Goal: Check status: Check status

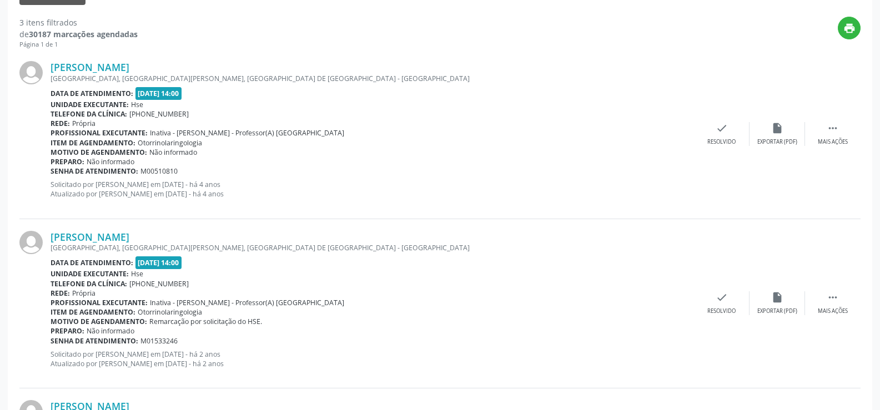
scroll to position [450, 0]
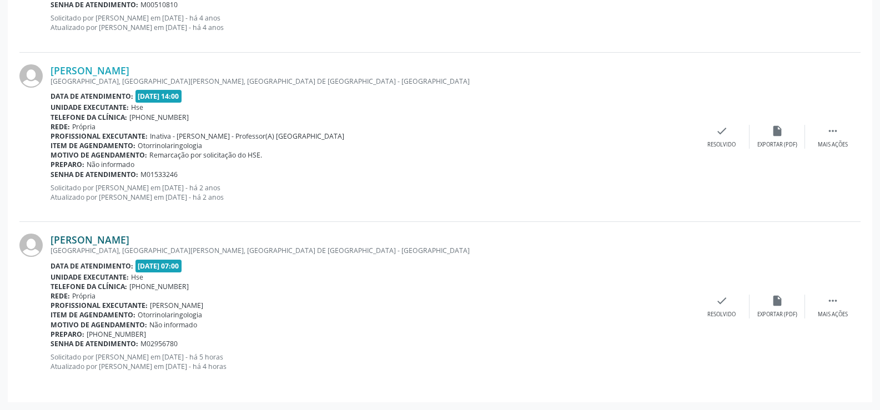
drag, startPoint x: 233, startPoint y: 240, endPoint x: 52, endPoint y: 239, distance: 180.5
click at [52, 239] on div "[PERSON_NAME]" at bounding box center [373, 240] width 644 height 12
copy link "[PERSON_NAME]"
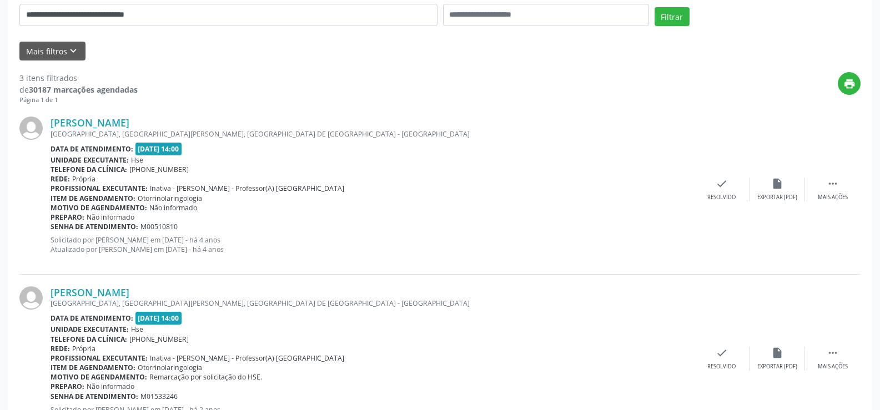
scroll to position [173, 0]
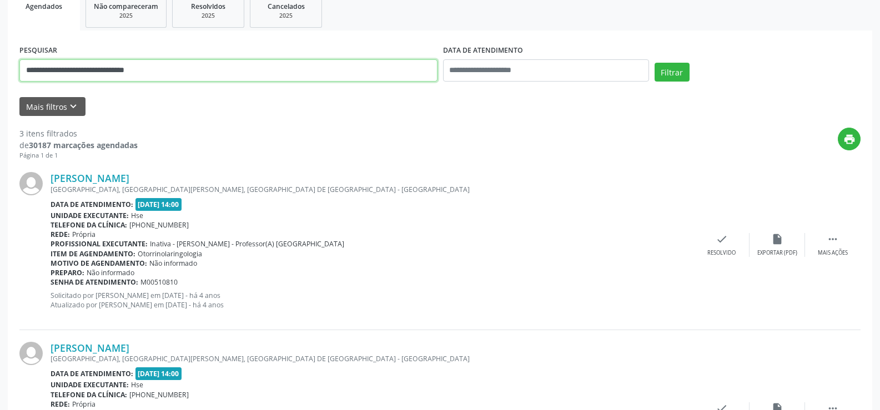
drag, startPoint x: 187, startPoint y: 70, endPoint x: 0, endPoint y: 59, distance: 187.0
click at [0, 59] on div "**********" at bounding box center [440, 288] width 880 height 800
paste input "text"
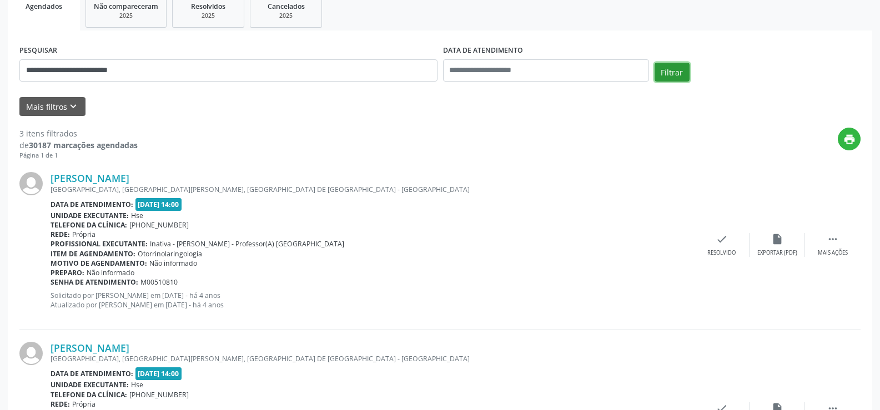
click at [675, 69] on button "Filtrar" at bounding box center [672, 72] width 35 height 19
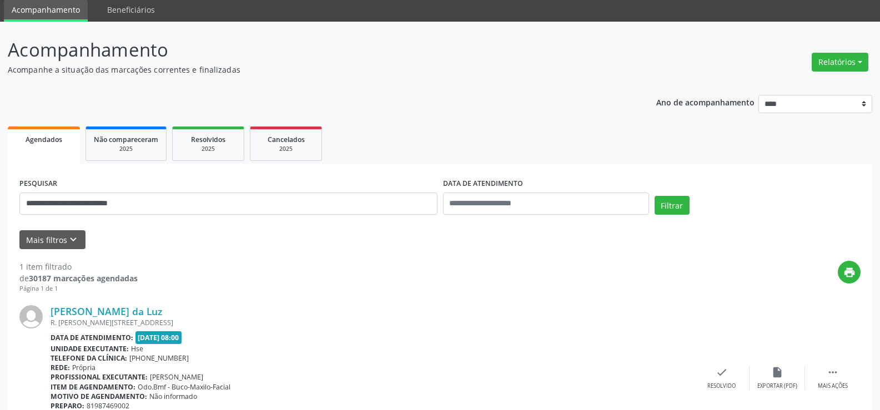
scroll to position [112, 0]
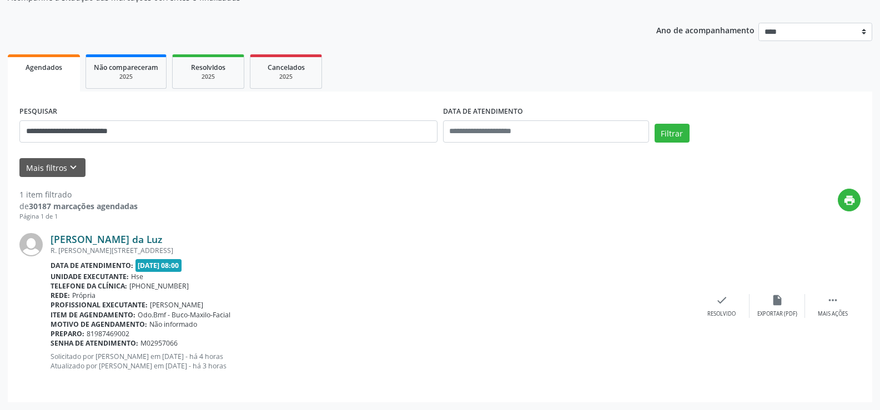
drag, startPoint x: 209, startPoint y: 240, endPoint x: 54, endPoint y: 236, distance: 155.0
click at [53, 236] on div "[PERSON_NAME] da Luz" at bounding box center [373, 239] width 644 height 12
copy link "heylane [PERSON_NAME] da Luz"
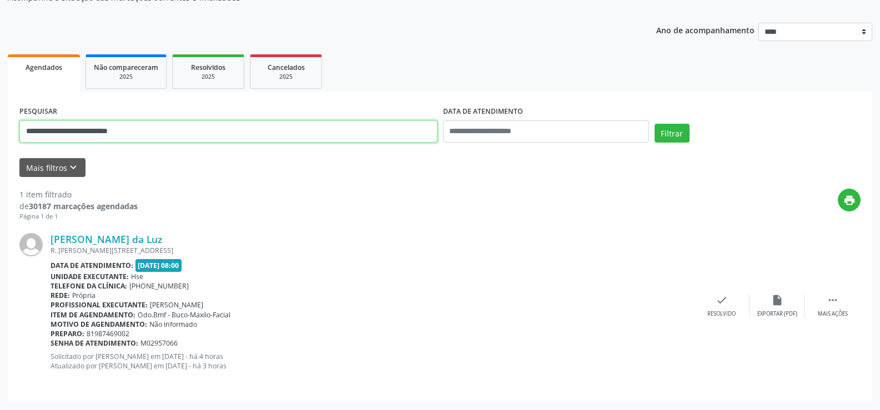
drag, startPoint x: 162, startPoint y: 134, endPoint x: 0, endPoint y: 138, distance: 161.7
click at [0, 138] on div "**********" at bounding box center [440, 179] width 880 height 461
type input "*********"
click at [655, 124] on button "Filtrar" at bounding box center [672, 133] width 35 height 19
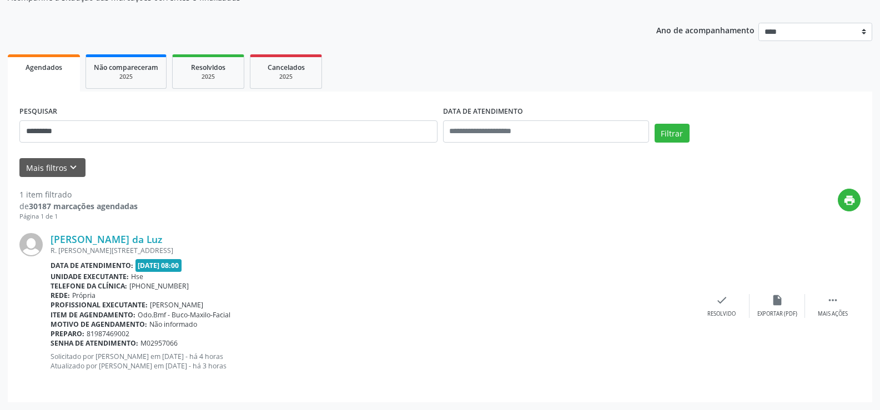
scroll to position [0, 0]
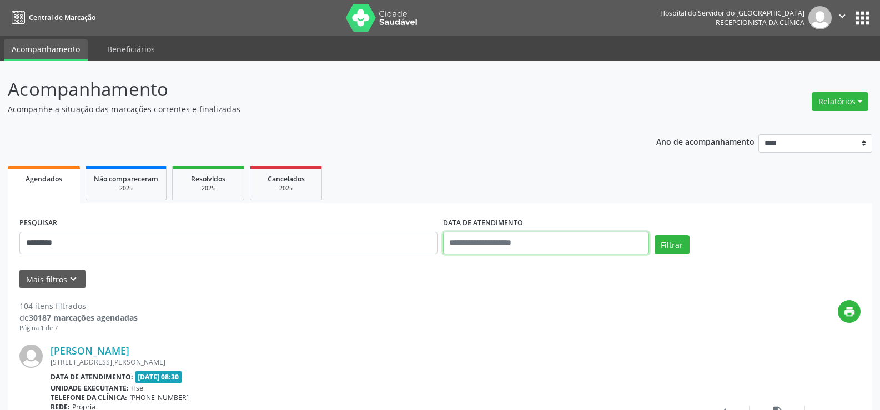
click at [509, 242] on input "text" at bounding box center [546, 243] width 206 height 22
click at [506, 192] on span "30" at bounding box center [504, 198] width 22 height 22
type input "**********"
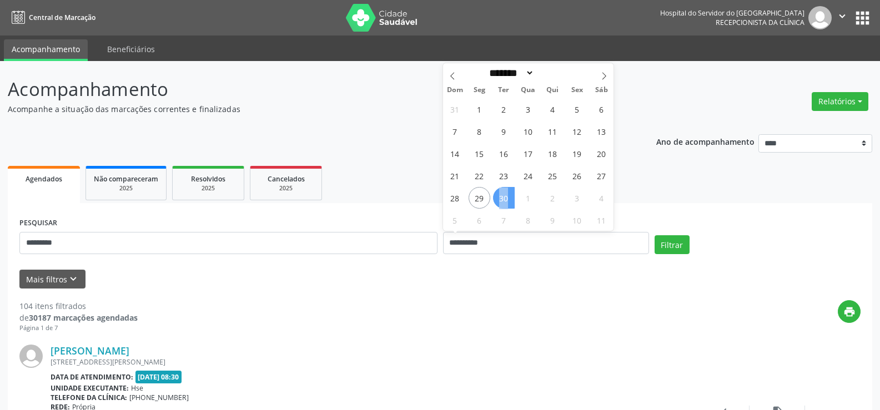
click at [506, 192] on span "30" at bounding box center [504, 198] width 22 height 22
click at [681, 236] on button "Filtrar" at bounding box center [672, 245] width 35 height 19
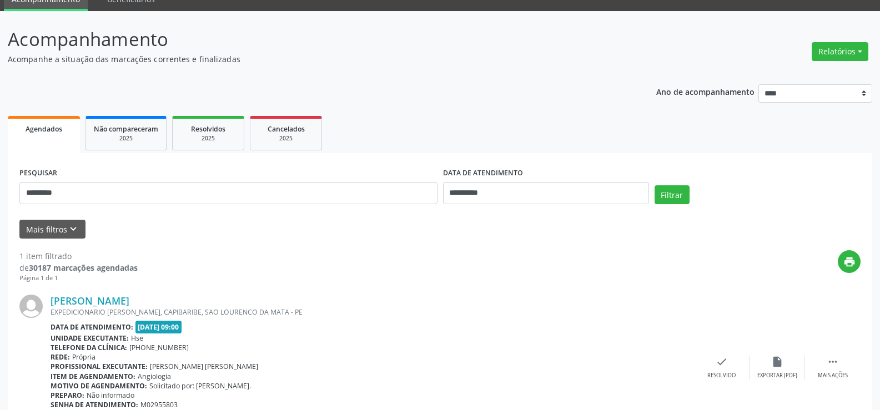
scroll to position [112, 0]
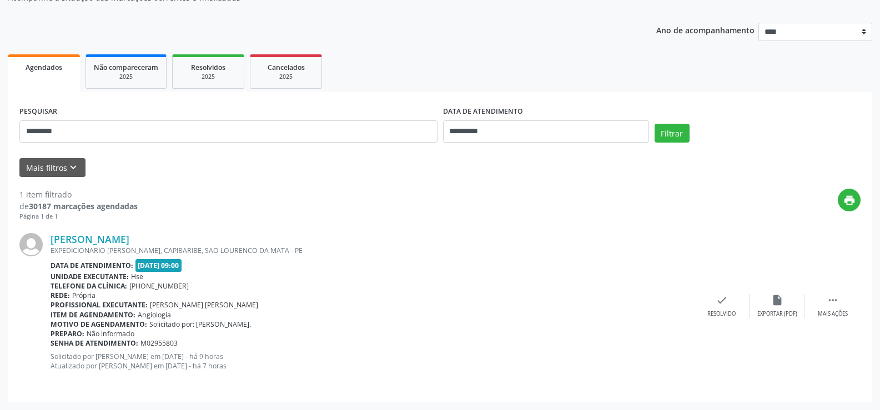
drag, startPoint x: 183, startPoint y: 238, endPoint x: 47, endPoint y: 240, distance: 135.5
click at [47, 240] on div "[PERSON_NAME] EXPEDICIONARIO [PERSON_NAME], [GEOGRAPHIC_DATA], SAO LOURENCO DA …" at bounding box center [439, 306] width 841 height 169
copy div "[PERSON_NAME]"
click at [129, 238] on link "[PERSON_NAME]" at bounding box center [90, 239] width 79 height 12
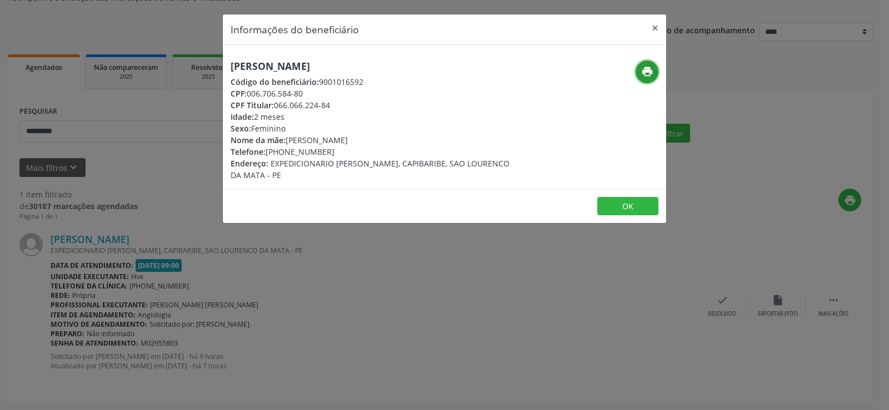
click at [646, 69] on icon "print" at bounding box center [647, 72] width 12 height 12
click at [650, 23] on button "×" at bounding box center [655, 27] width 22 height 27
